Goal: Information Seeking & Learning: Learn about a topic

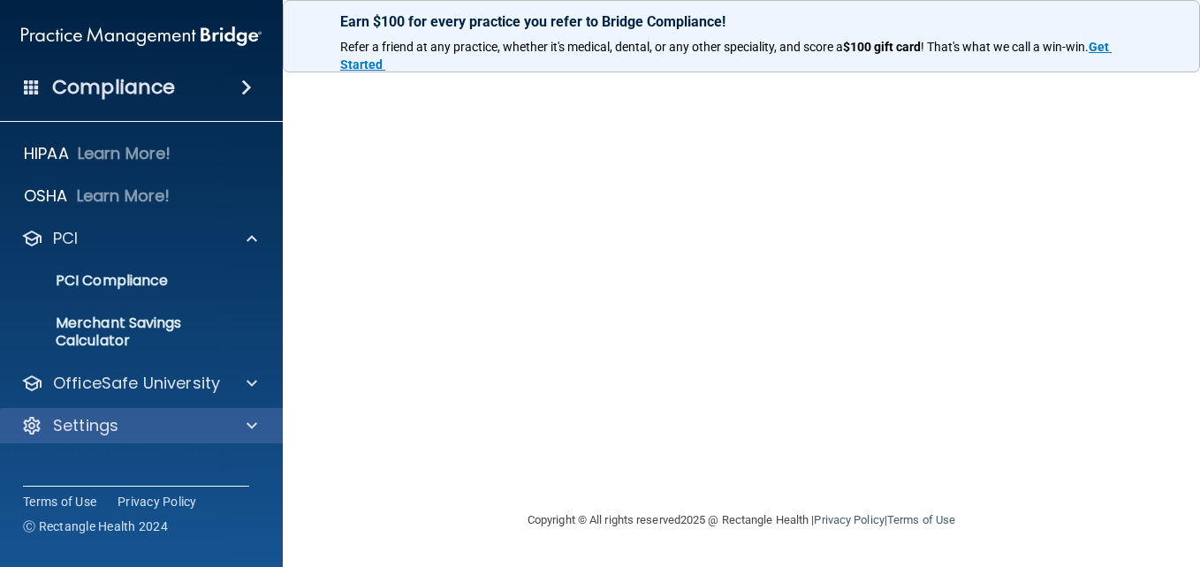
click at [225, 410] on div "Settings" at bounding box center [142, 425] width 284 height 35
click at [243, 422] on div at bounding box center [249, 425] width 44 height 21
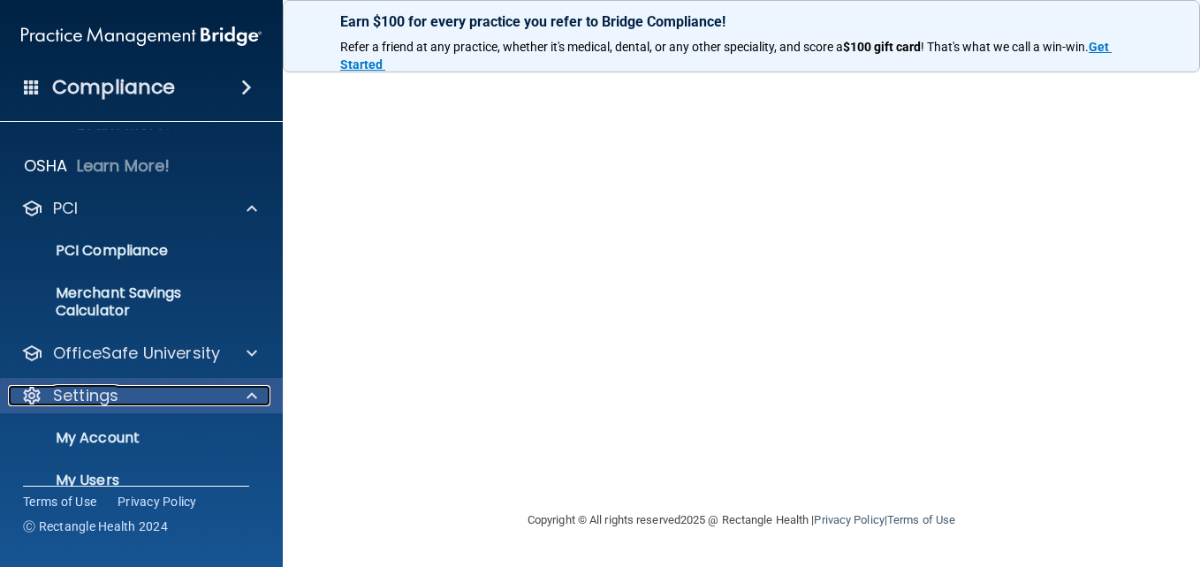
scroll to position [32, 0]
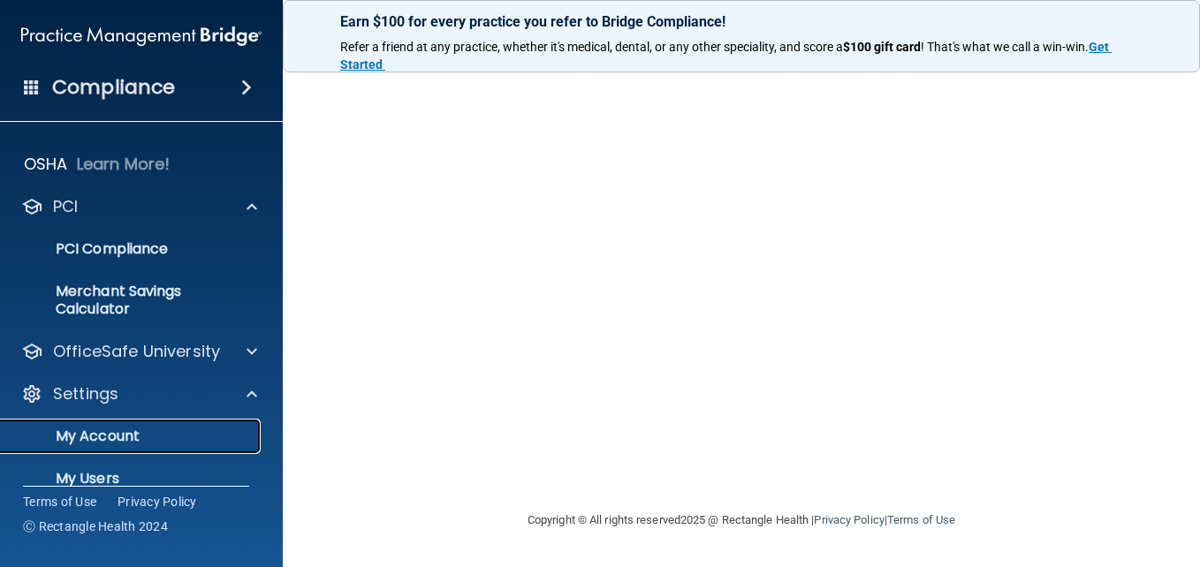
click at [191, 425] on link "My Account" at bounding box center [121, 436] width 278 height 35
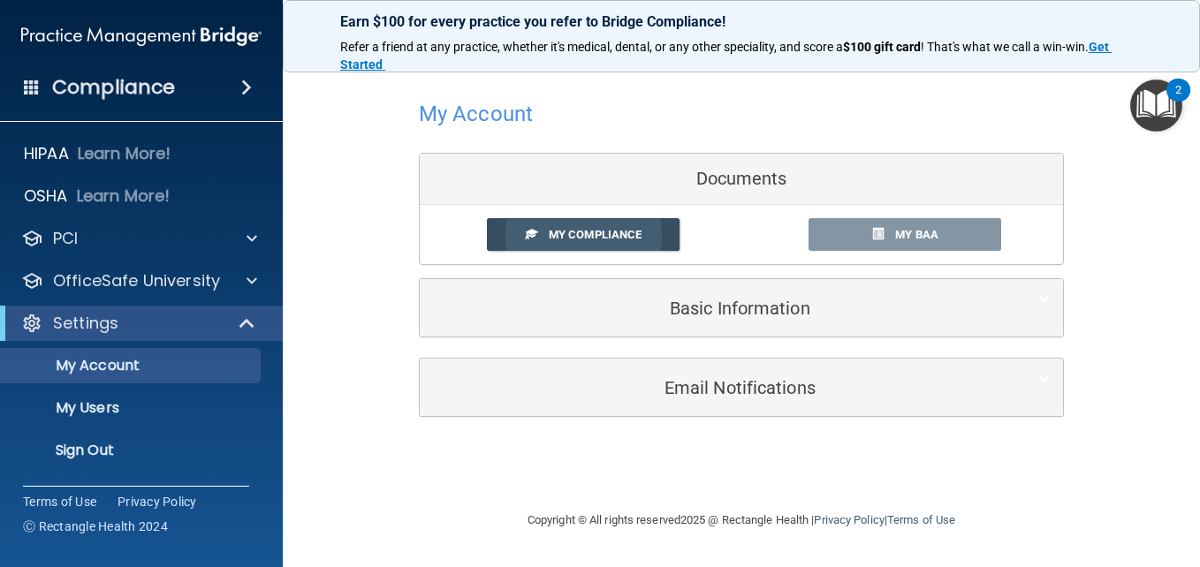
click at [657, 236] on link "My Compliance" at bounding box center [584, 234] width 194 height 33
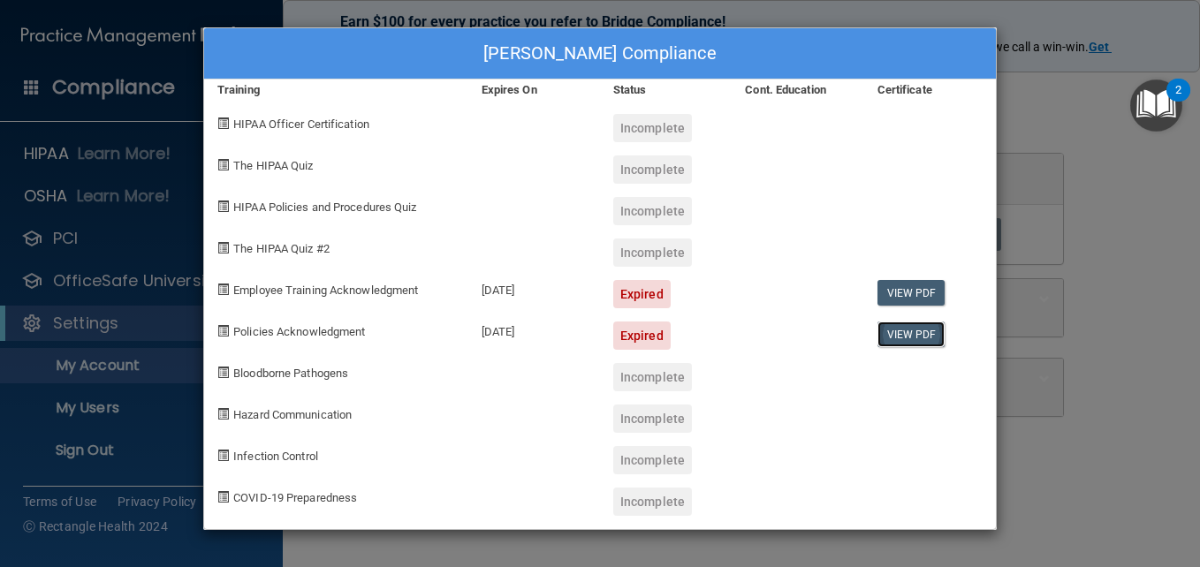
click at [907, 328] on link "View PDF" at bounding box center [911, 335] width 68 height 26
click at [1128, 202] on div "[PERSON_NAME] Compliance Training Expires On Status Cont. Education Certificate…" at bounding box center [600, 283] width 1200 height 567
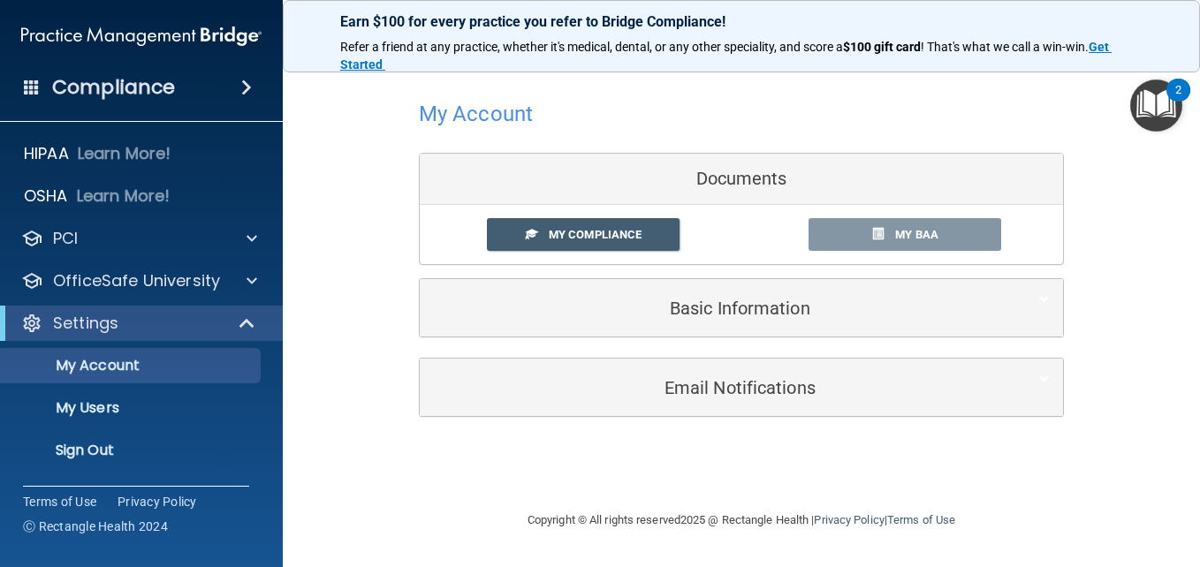
click at [1173, 99] on div "2" at bounding box center [1178, 90] width 24 height 23
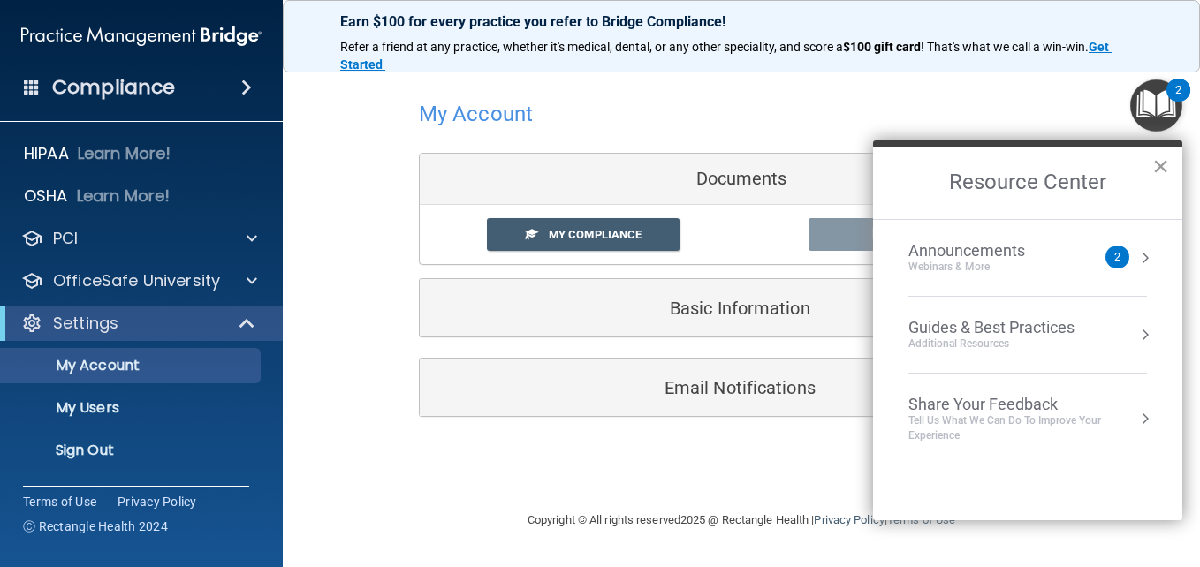
click at [1163, 163] on button "×" at bounding box center [1160, 166] width 17 height 28
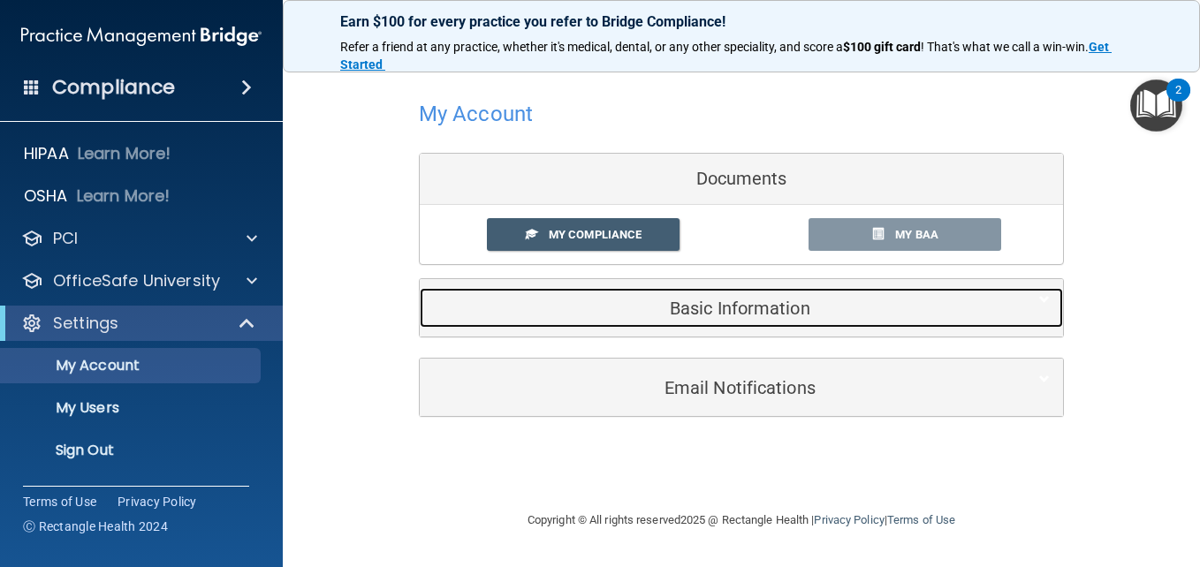
click at [859, 292] on div "Basic Information" at bounding box center [714, 308] width 589 height 40
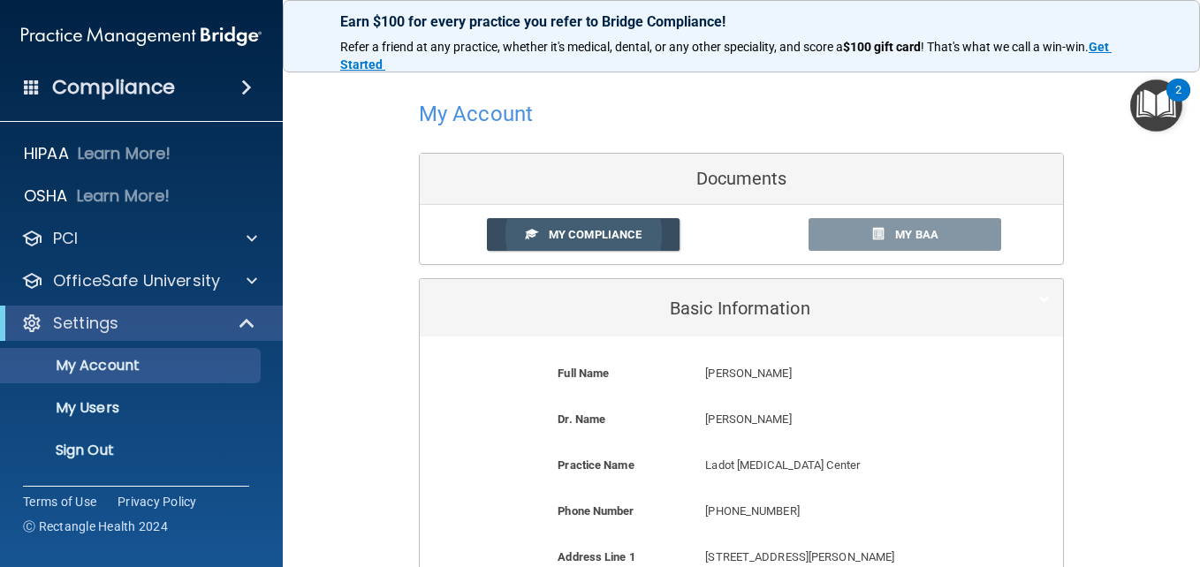
click at [573, 242] on link "My Compliance" at bounding box center [584, 234] width 194 height 33
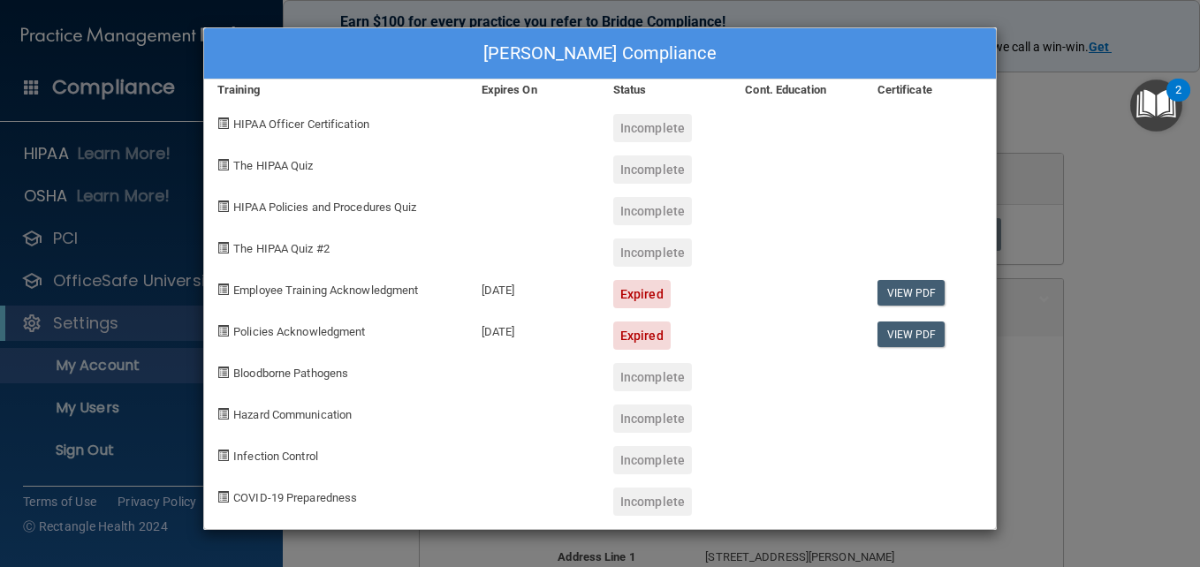
click at [467, 532] on div "[PERSON_NAME] Compliance Training Expires On Status Cont. Education Certificate…" at bounding box center [600, 283] width 1200 height 567
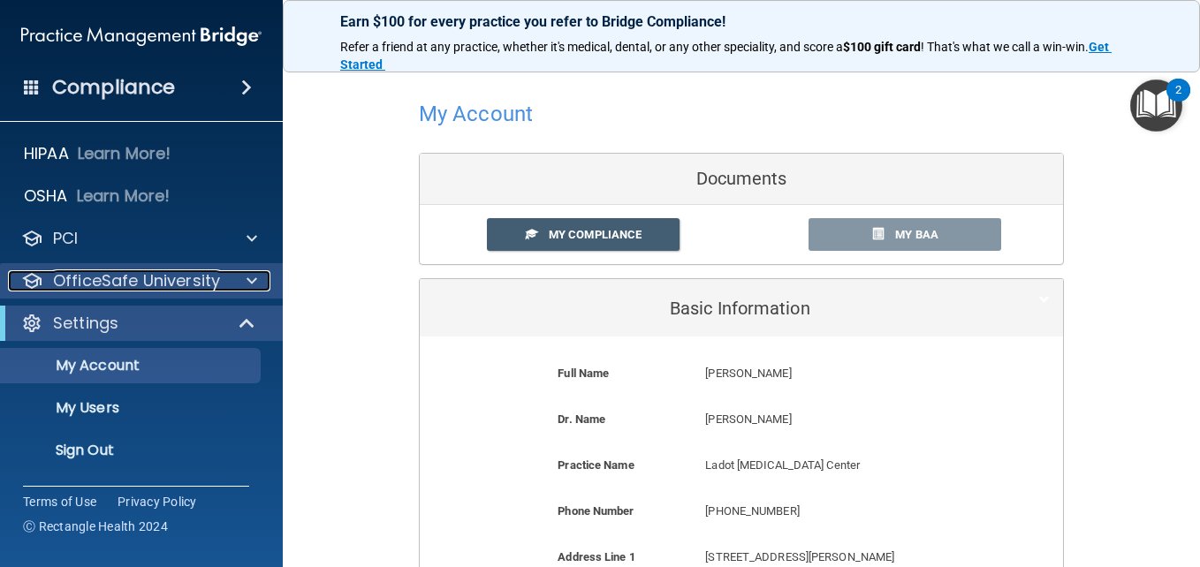
click at [218, 282] on div "OfficeSafe University" at bounding box center [117, 280] width 219 height 21
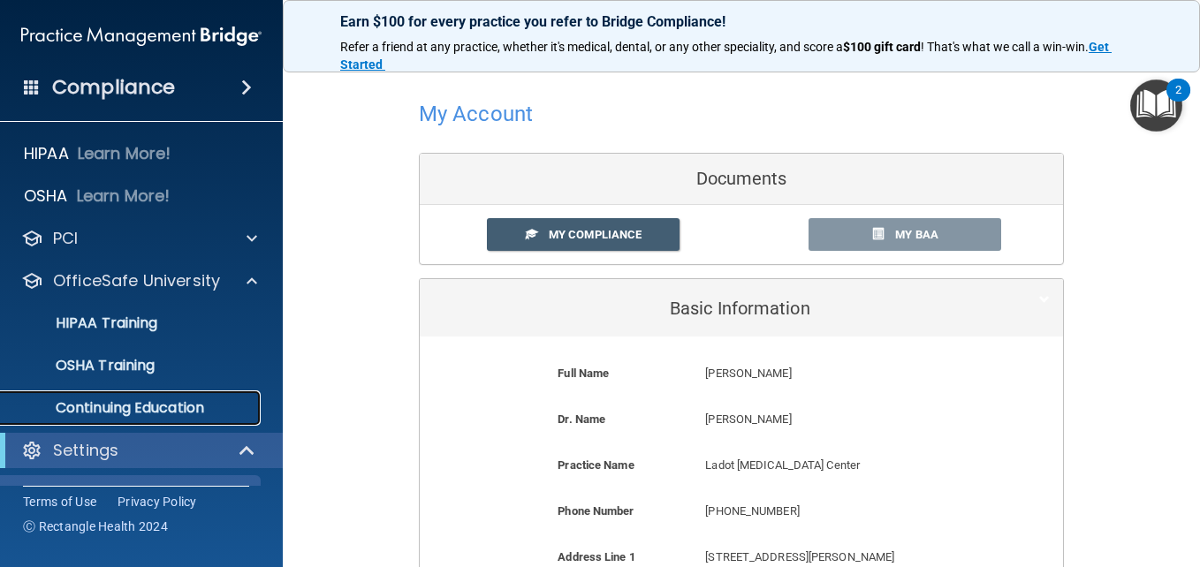
click at [197, 406] on p "Continuing Education" at bounding box center [131, 408] width 241 height 18
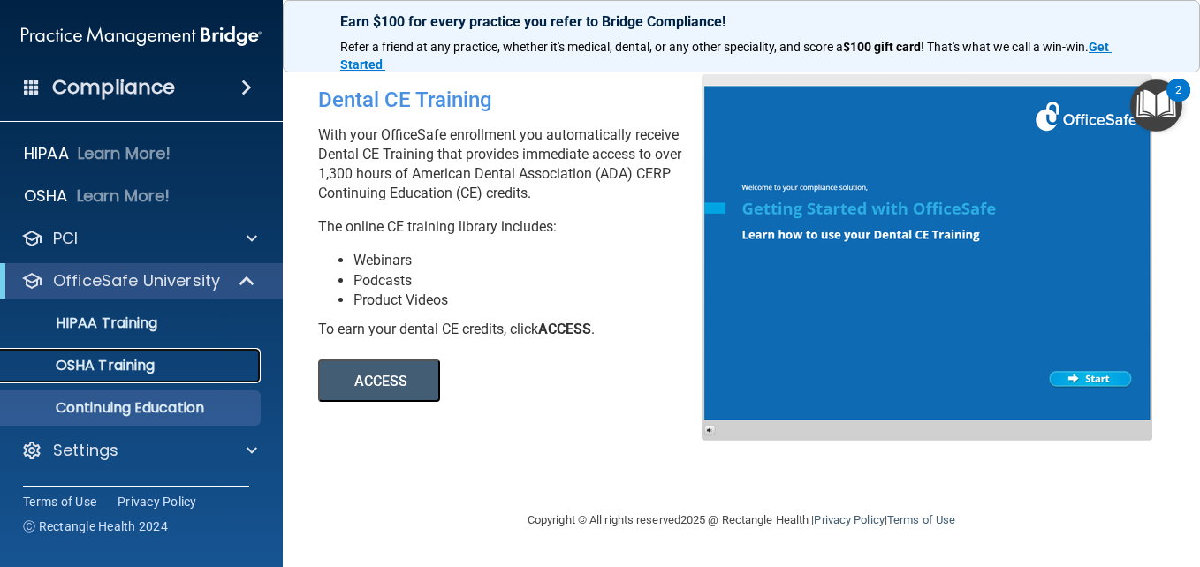
click at [202, 368] on div "OSHA Training" at bounding box center [131, 366] width 241 height 18
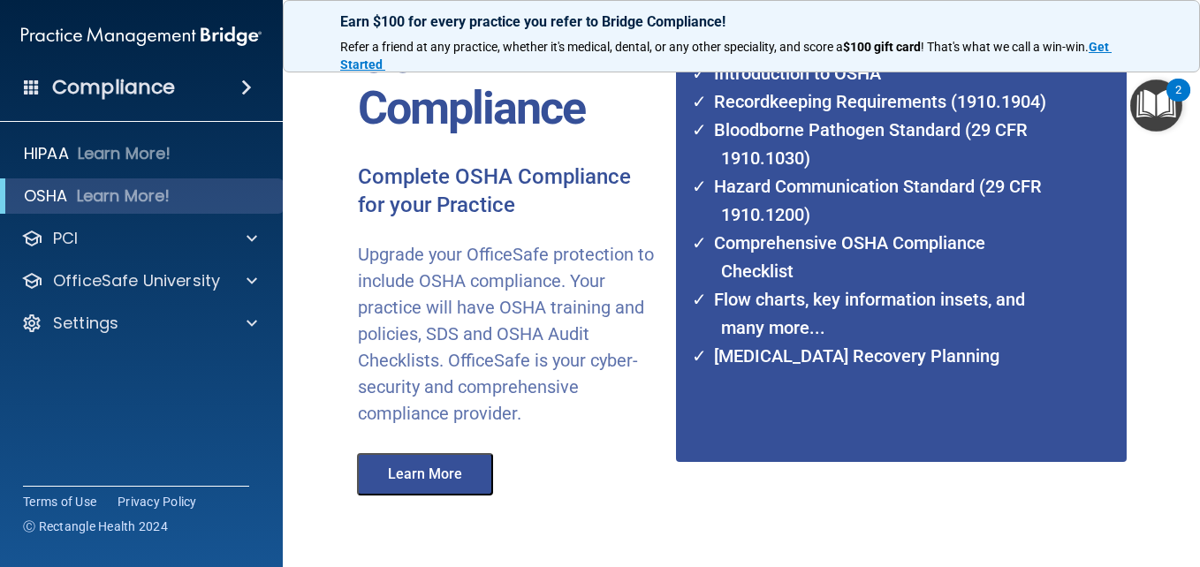
scroll to position [174, 0]
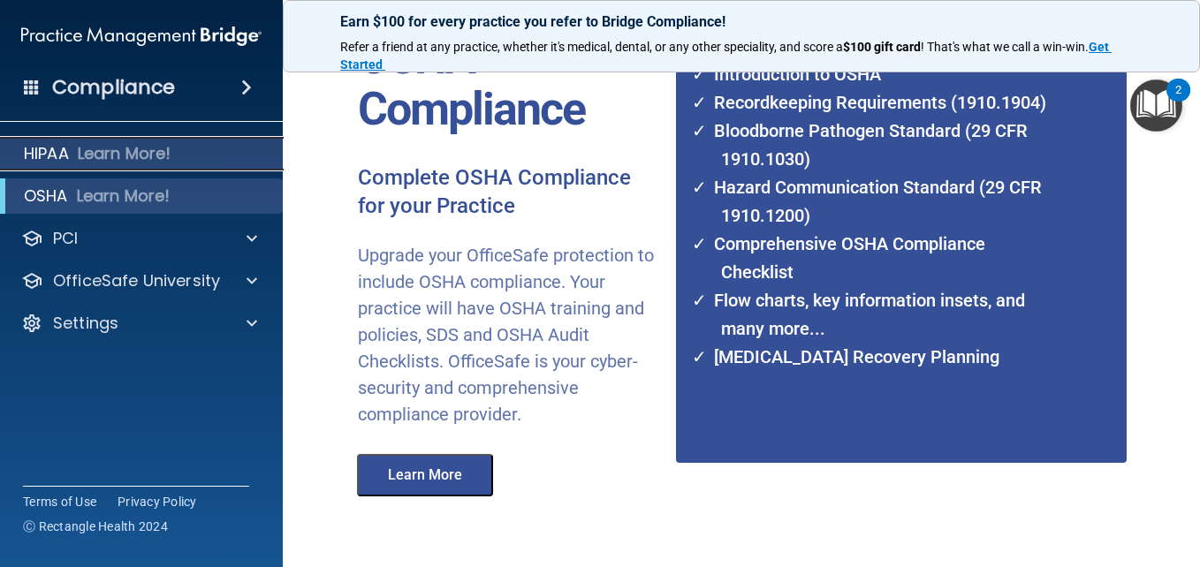
click at [171, 156] on p "Learn More!" at bounding box center [125, 153] width 94 height 21
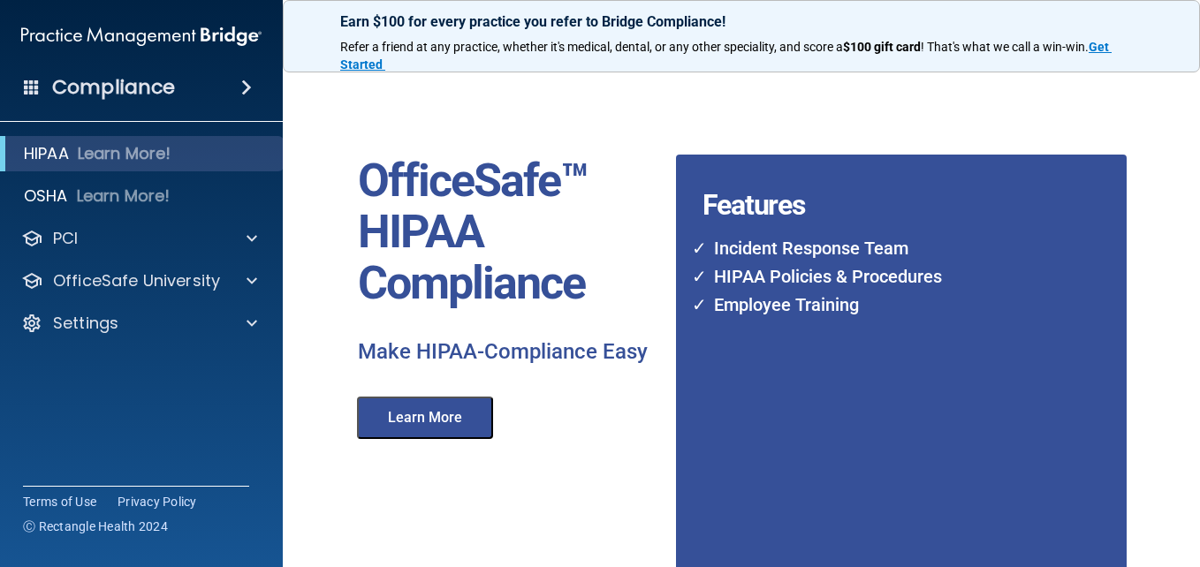
click at [226, 83] on div "Compliance" at bounding box center [141, 87] width 283 height 39
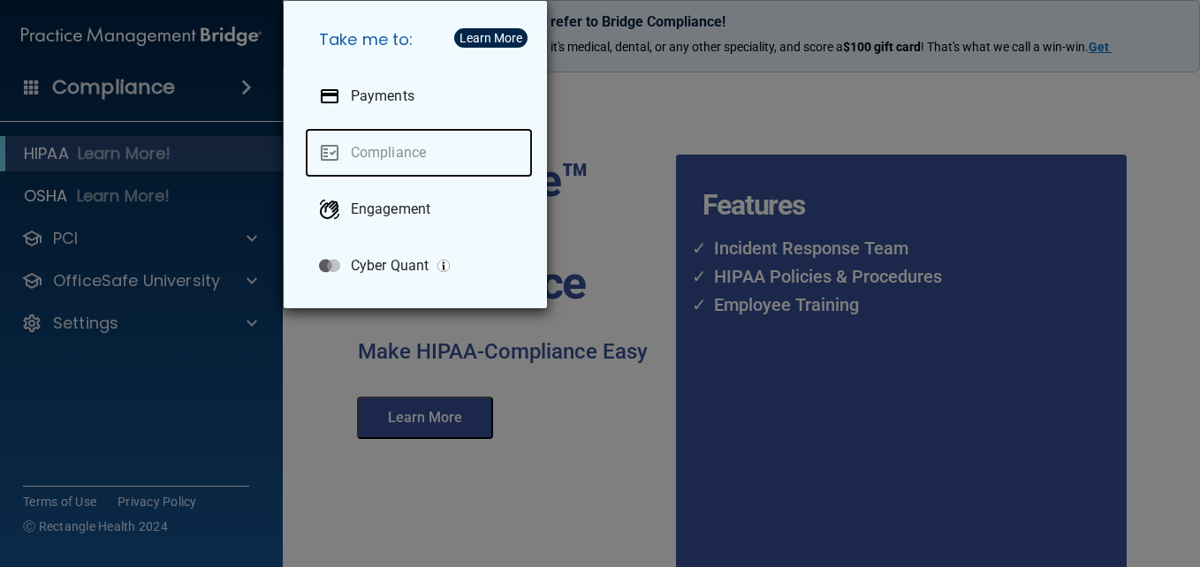
click at [403, 152] on link "Compliance" at bounding box center [419, 152] width 228 height 49
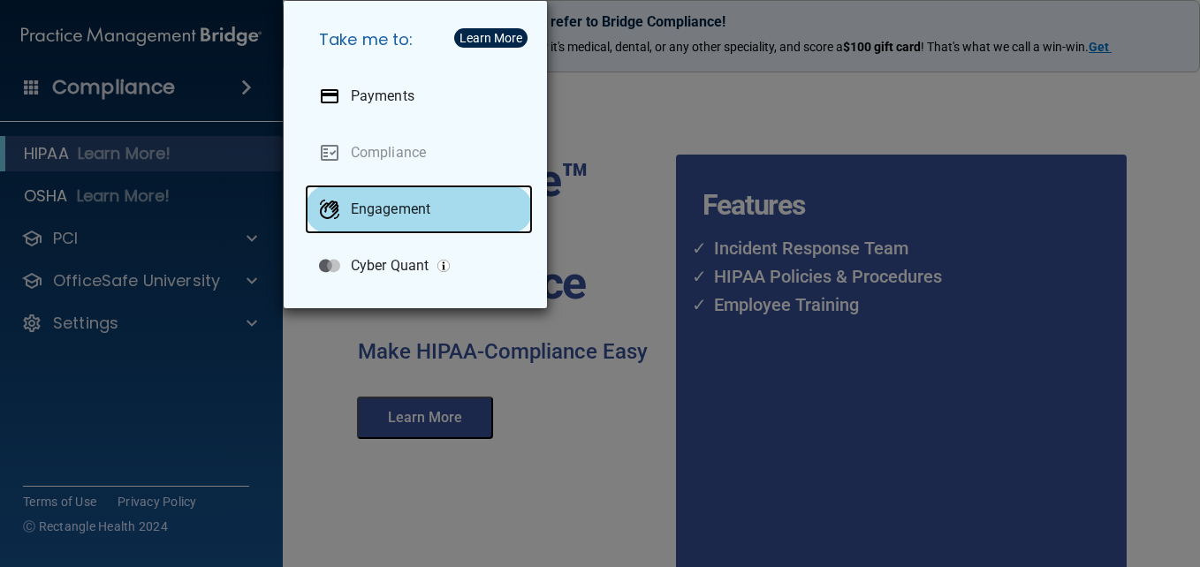
click at [420, 206] on p "Engagement" at bounding box center [391, 210] width 80 height 18
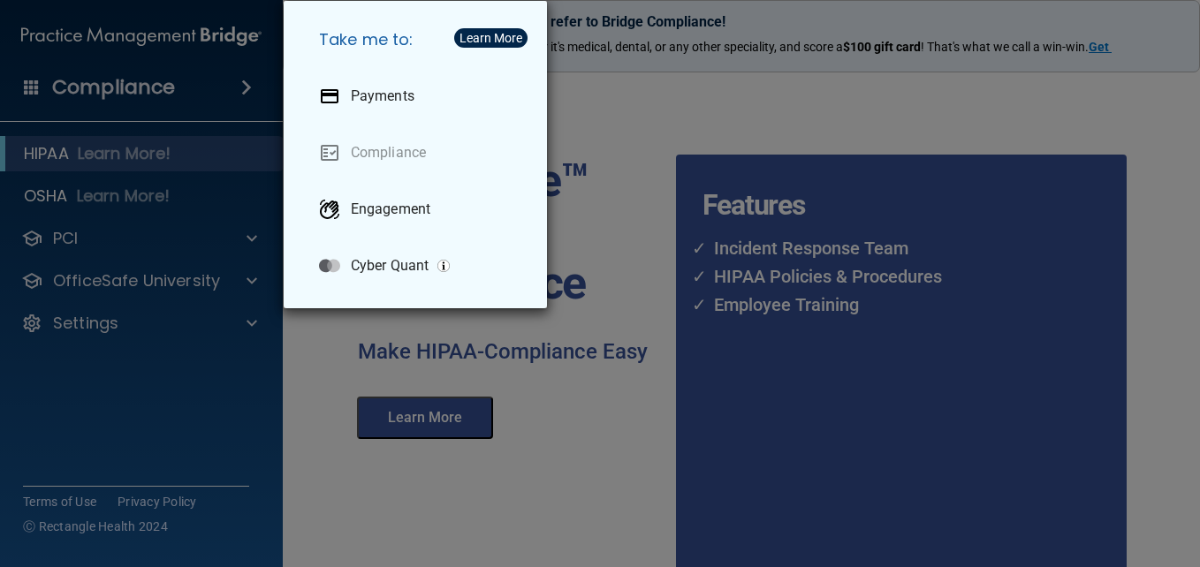
click at [638, 72] on div "Take me to: Payments Compliance Engagement Cyber Quant" at bounding box center [600, 283] width 1200 height 567
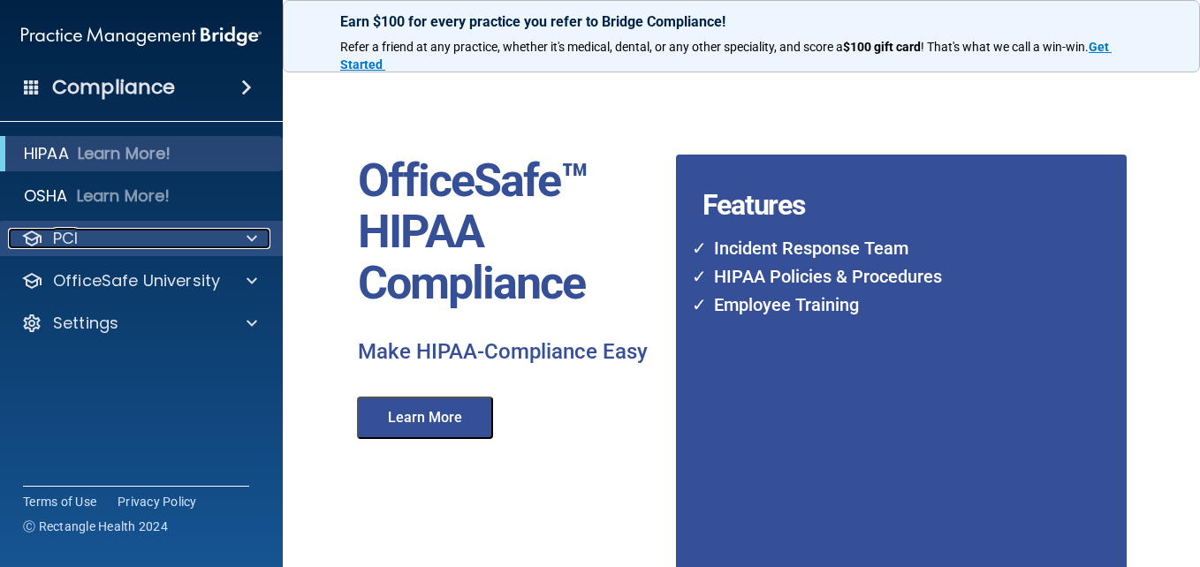
click at [184, 239] on div "PCI" at bounding box center [117, 238] width 219 height 21
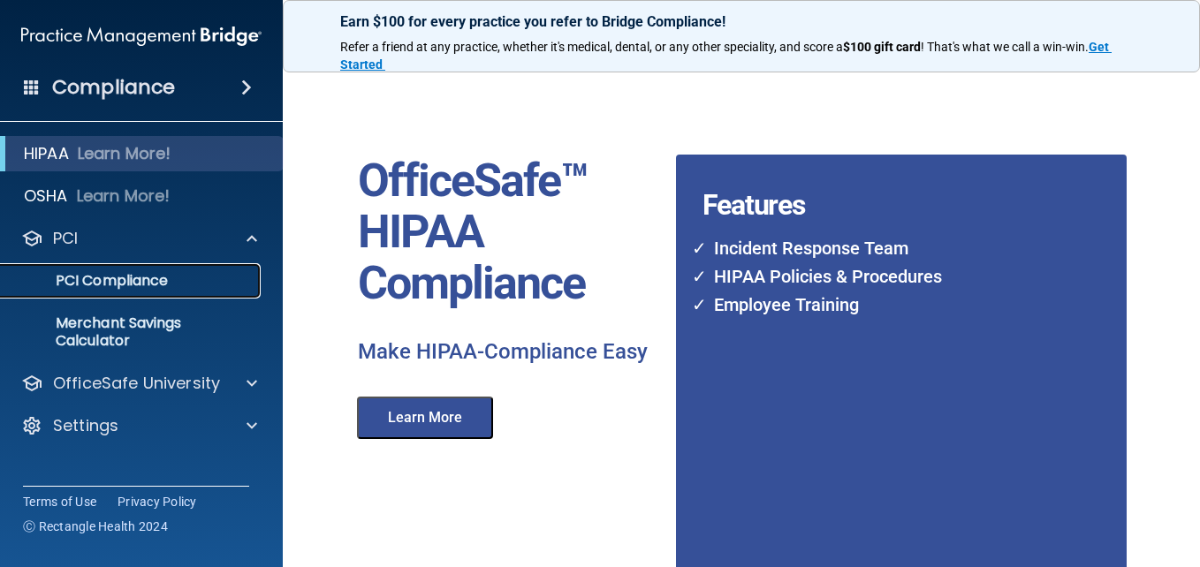
click at [156, 285] on p "PCI Compliance" at bounding box center [131, 281] width 241 height 18
